Goal: Task Accomplishment & Management: Complete application form

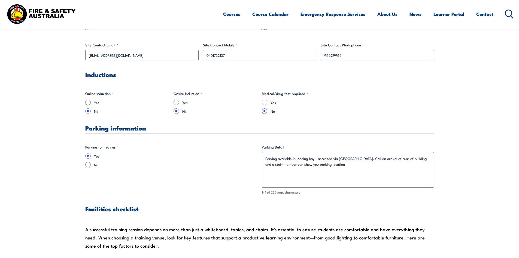
scroll to position [327, 0]
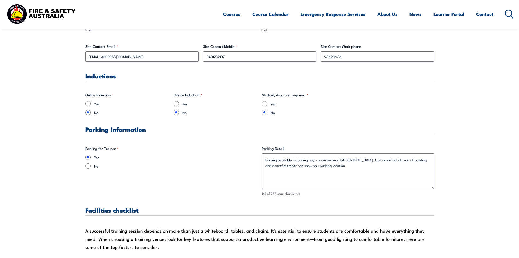
click at [179, 103] on div "Yes" at bounding box center [216, 103] width 84 height 5
click at [176, 103] on input "Yes" at bounding box center [176, 103] width 5 height 5
radio input "true"
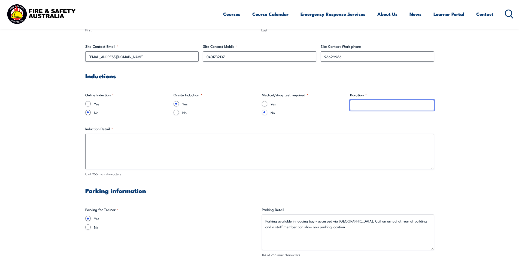
click at [366, 106] on input "Duration *" at bounding box center [392, 105] width 84 height 10
type input "10mins"
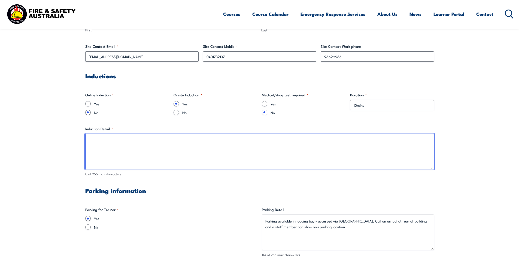
click at [339, 142] on textarea "Induction Detail *" at bounding box center [259, 151] width 349 height 35
click at [194, 141] on textarea "Brief venue tour, tour of exits and assembly points, and" at bounding box center [259, 151] width 349 height 35
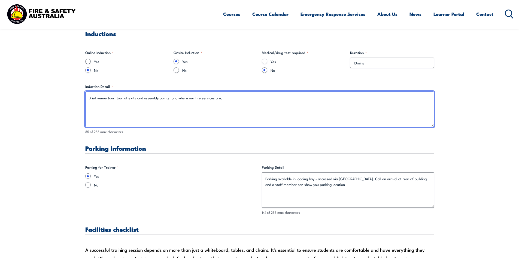
scroll to position [409, 0]
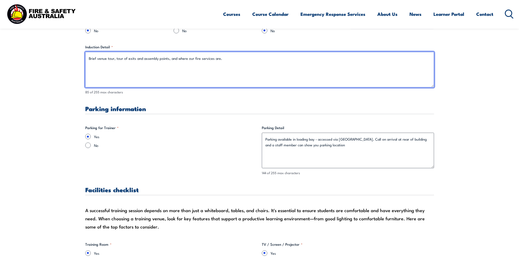
type textarea "Brief venue tour, tour of exits and assembly points, and where our fire service…"
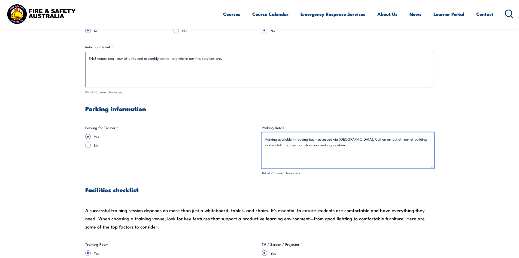
click at [356, 139] on textarea "Parking available in loading bay - accessed via [GEOGRAPHIC_DATA]. Call on arri…" at bounding box center [348, 150] width 172 height 35
click at [357, 141] on textarea "Parking available in loading bay - accessed via [GEOGRAPHIC_DATA]. Call on arri…" at bounding box center [348, 150] width 172 height 35
click at [331, 145] on textarea "Parking available in loading bay - accessed via [GEOGRAPHIC_DATA] off [GEOGRAPH…" at bounding box center [348, 150] width 172 height 35
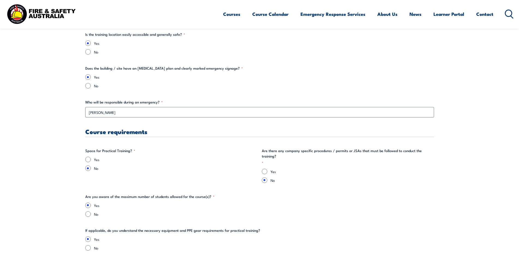
scroll to position [1009, 0]
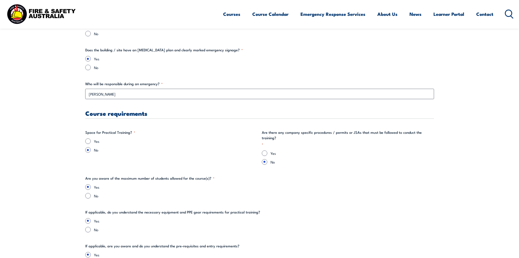
type textarea "Parking available in loading bay - accessed via [GEOGRAPHIC_DATA] off [GEOGRAPH…"
click at [91, 139] on div "Yes" at bounding box center [171, 140] width 172 height 5
click at [89, 140] on input "Yes" at bounding box center [87, 140] width 5 height 5
radio input "true"
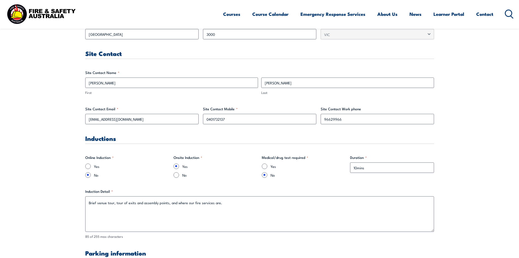
scroll to position [245, 0]
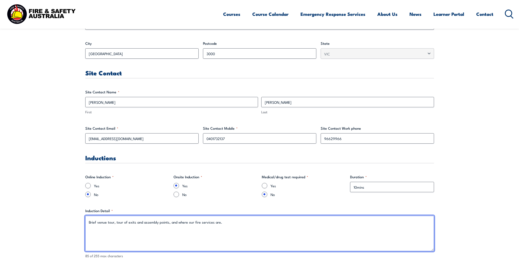
click at [134, 222] on textarea "Brief venue tour, tour of exits and assembly points, and where our fire service…" at bounding box center [259, 232] width 349 height 35
click at [230, 221] on textarea "Brief venue tour, tour of exits, exit routes, and assembly points, and where ou…" at bounding box center [259, 232] width 349 height 35
click at [230, 222] on textarea "Brief venue tour, tour of exits, exit routes, and assembly points, and where ou…" at bounding box center [259, 232] width 349 height 35
click at [231, 224] on textarea "Brief venue tour, tour of exits, exit routes, and assembly points, and where ou…" at bounding box center [259, 232] width 349 height 35
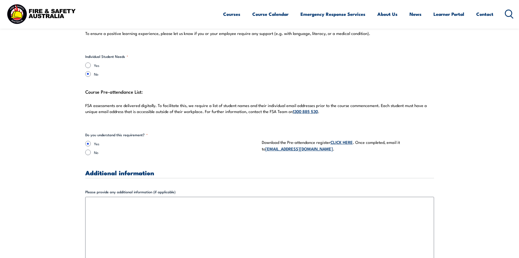
scroll to position [1636, 0]
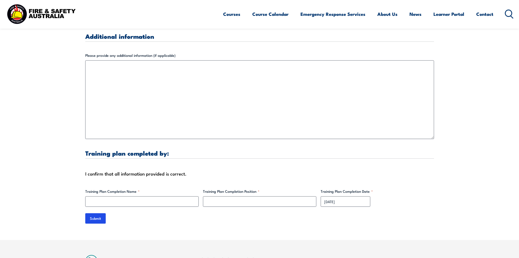
type textarea "Brief venue tour, tour of exits, exit routes, and assembly points, and where ou…"
click at [149, 196] on input "Training Plan Completion Name *" at bounding box center [141, 201] width 113 height 10
type input "[PERSON_NAME]"
type input "Technical Manager"
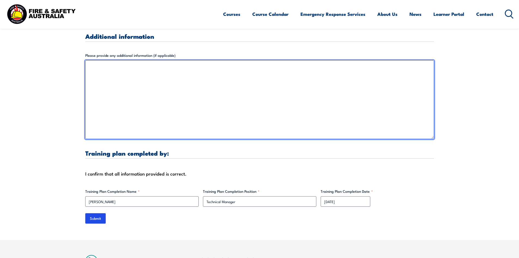
click at [119, 61] on textarea "Please provide any additional information (if applicable)" at bounding box center [259, 99] width 349 height 79
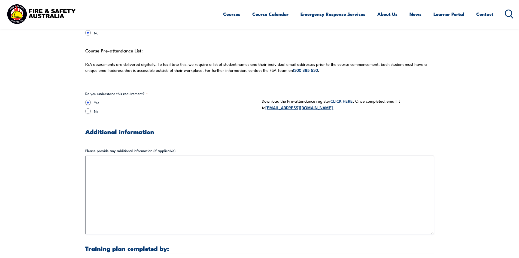
scroll to position [1527, 0]
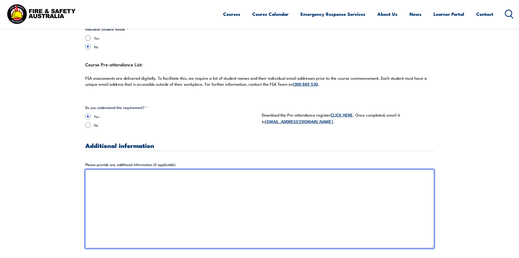
click at [122, 174] on textarea "Please provide any additional information (if applicable)" at bounding box center [259, 208] width 349 height 79
type textarea "W"
click at [399, 169] on textarea "Please provide any additional information (if applicable)" at bounding box center [259, 208] width 349 height 79
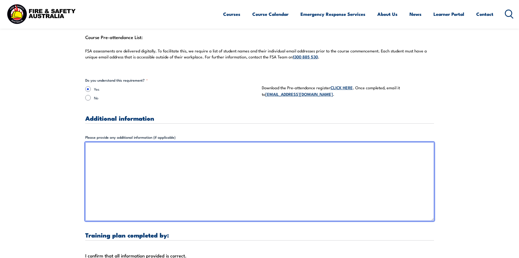
scroll to position [1745, 0]
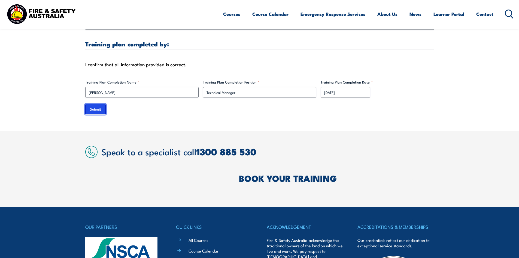
click at [95, 104] on input "Submit" at bounding box center [95, 109] width 20 height 10
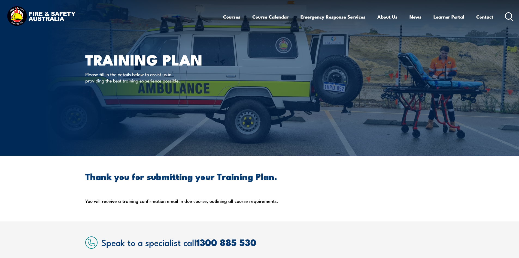
scroll to position [0, 0]
